Goal: Communication & Community: Participate in discussion

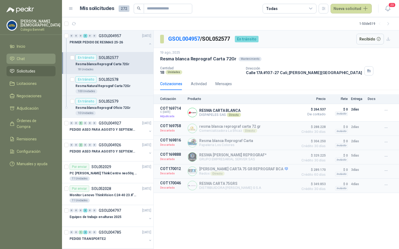
click at [26, 58] on li "Chat" at bounding box center [31, 59] width 43 height 6
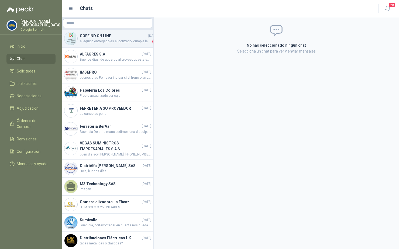
click at [124, 41] on span "el equipo entregado es el cotizado. cumple las caracteriscas enviadas y solicit…" at bounding box center [115, 41] width 71 height 5
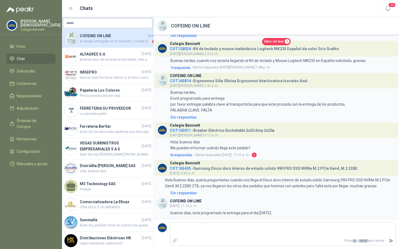
scroll to position [44, 0]
click at [274, 42] on span "Hilos sin leer" at bounding box center [273, 41] width 19 height 5
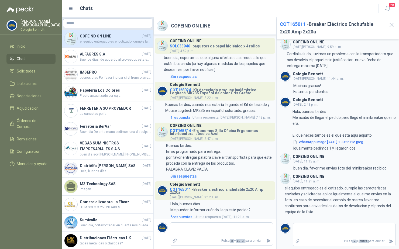
scroll to position [88, 0]
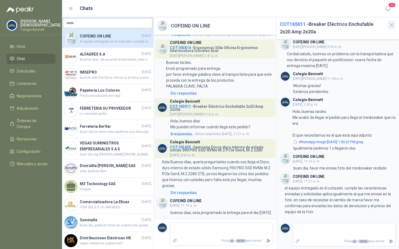
click at [391, 25] on icon "button" at bounding box center [392, 25] width 7 height 7
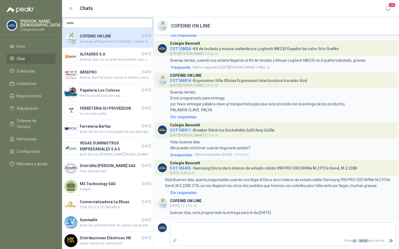
scroll to position [35, 0]
